Goal: Browse casually

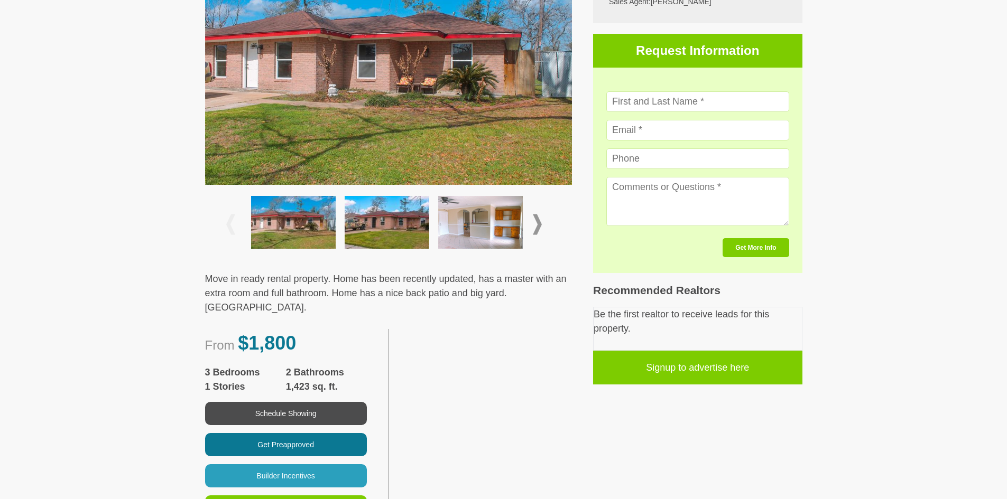
scroll to position [264, 0]
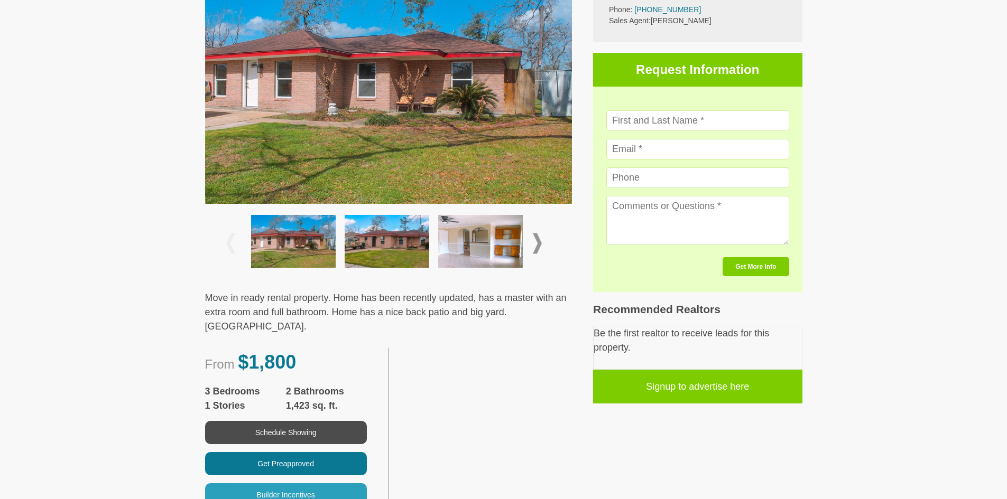
click at [541, 240] on span at bounding box center [537, 244] width 9 height 21
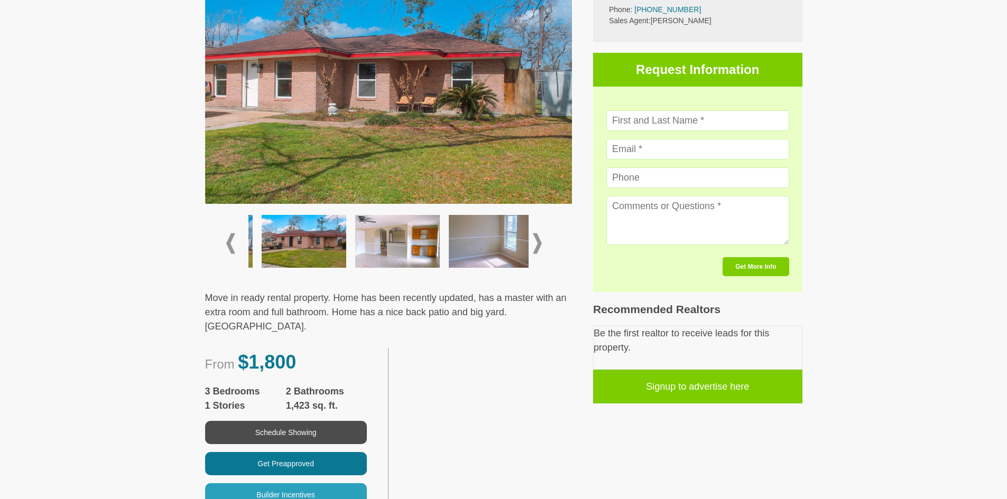
click at [539, 242] on span at bounding box center [537, 244] width 9 height 21
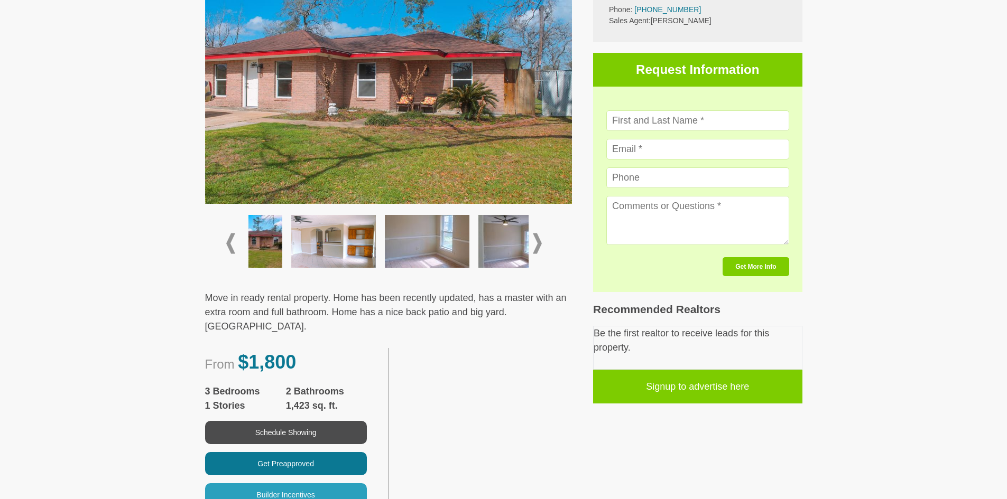
click at [539, 242] on span at bounding box center [537, 244] width 9 height 21
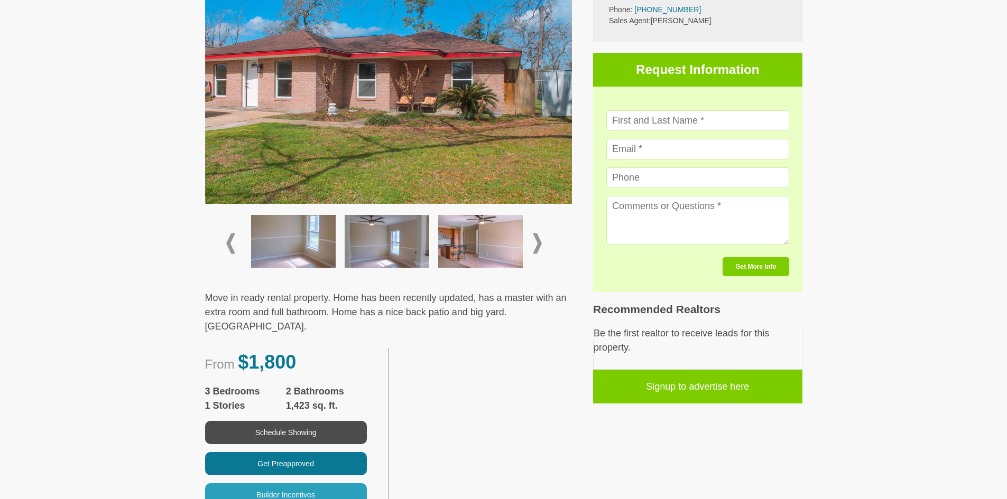
click at [539, 242] on span at bounding box center [537, 244] width 9 height 21
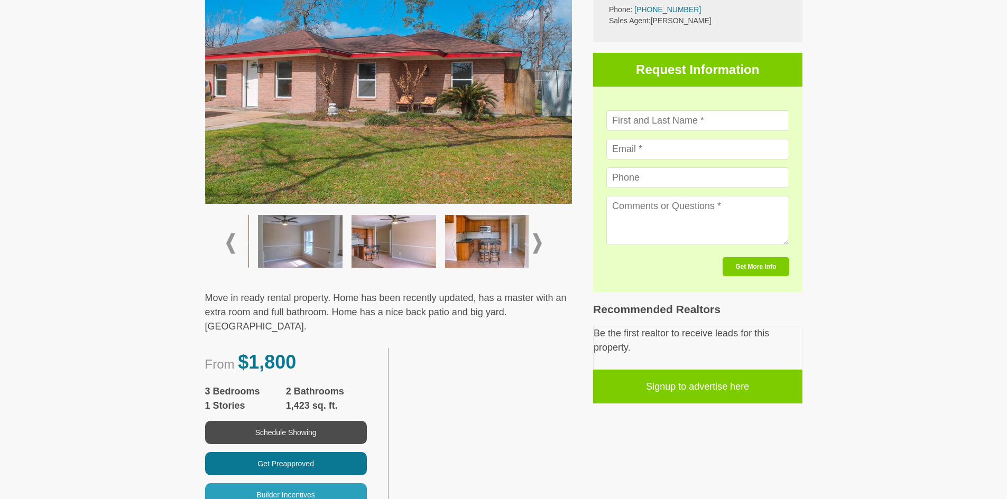
click at [539, 242] on span at bounding box center [537, 244] width 9 height 21
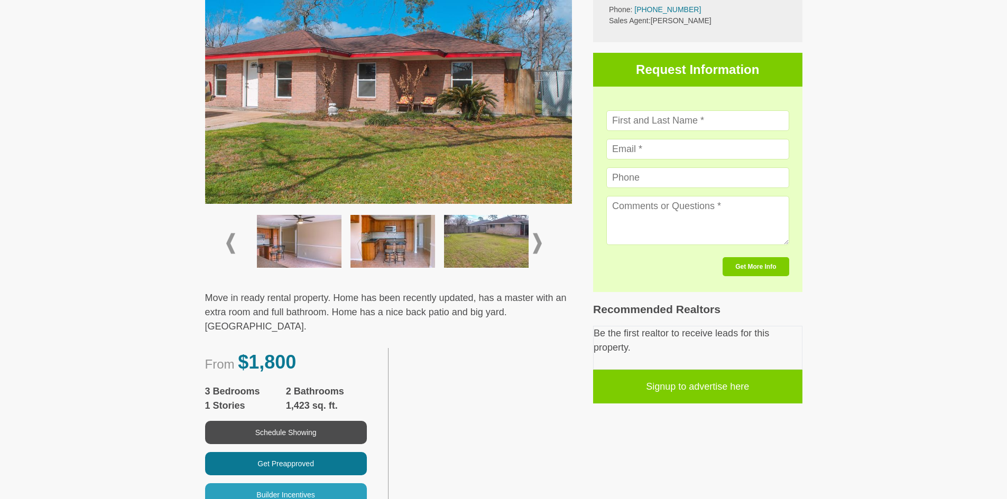
click at [539, 242] on span at bounding box center [537, 244] width 9 height 21
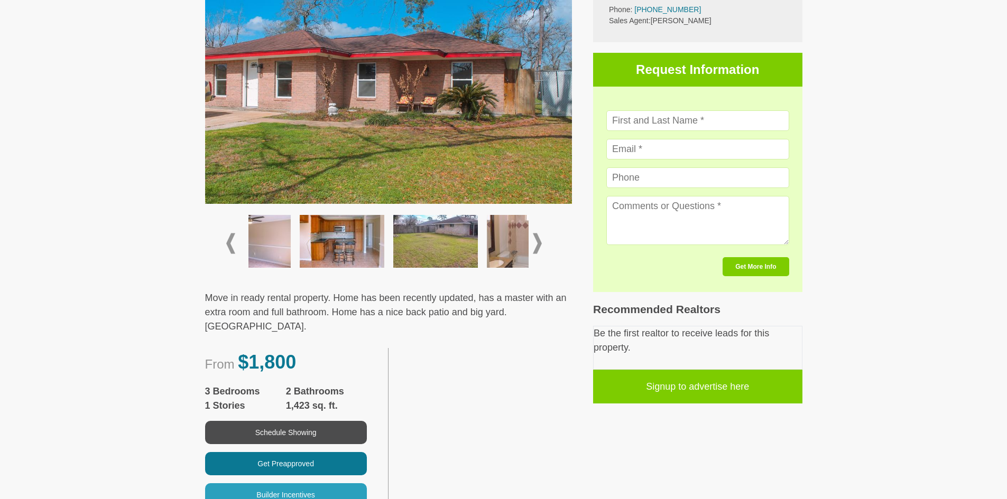
click at [539, 242] on span at bounding box center [537, 244] width 9 height 21
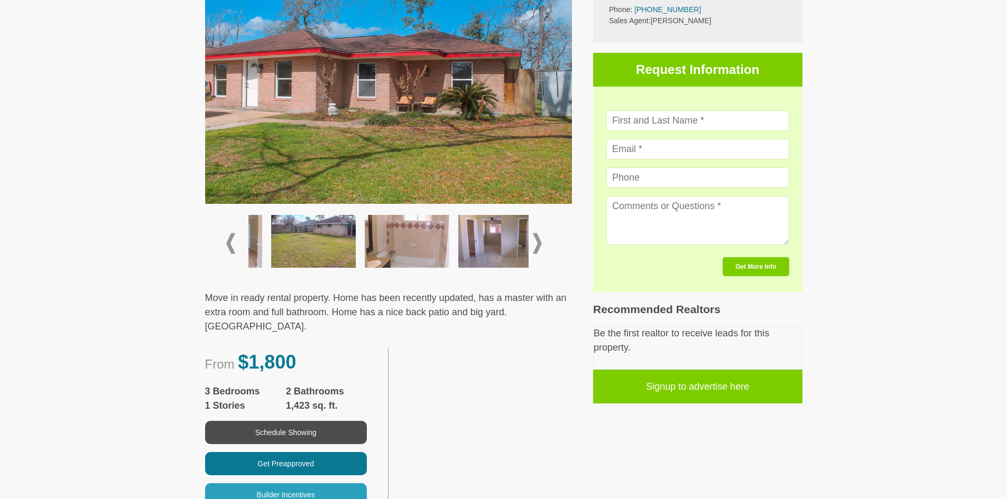
click at [539, 242] on span at bounding box center [537, 244] width 9 height 21
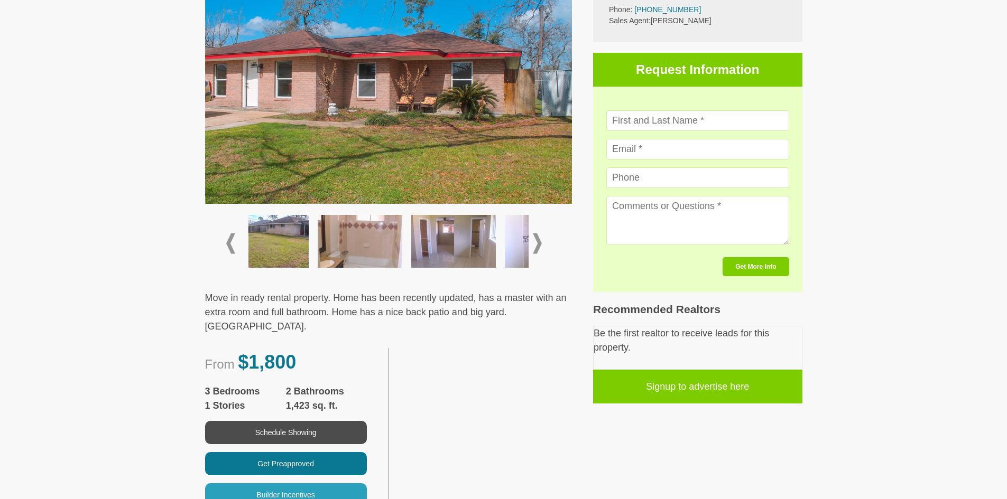
click at [538, 242] on span at bounding box center [537, 244] width 9 height 21
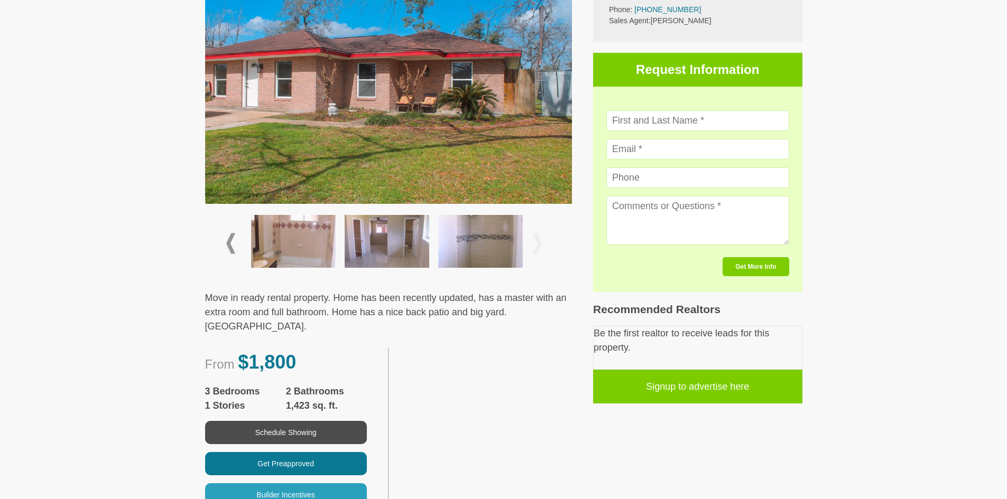
click at [538, 242] on span at bounding box center [537, 244] width 9 height 21
